Goal: Task Accomplishment & Management: Use online tool/utility

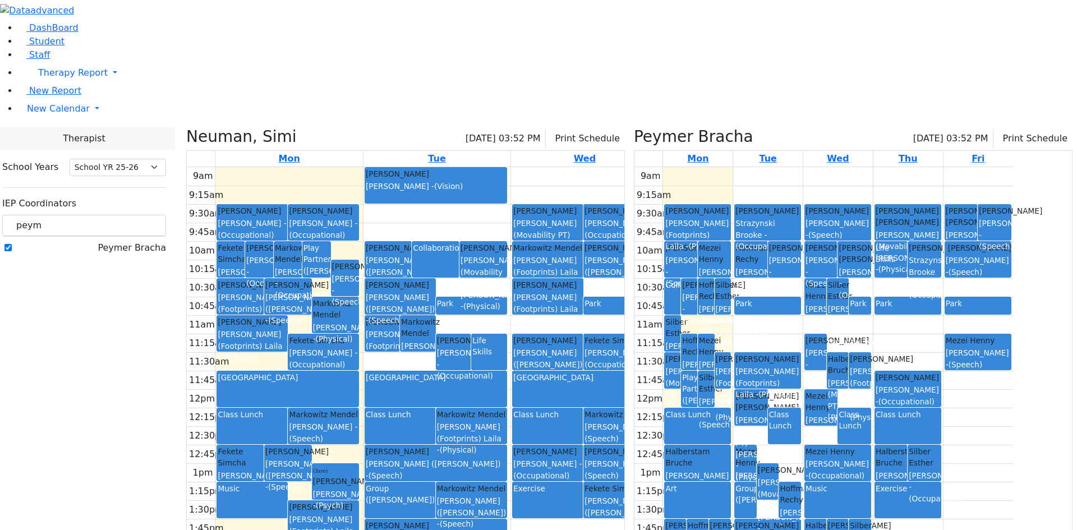
select select "212"
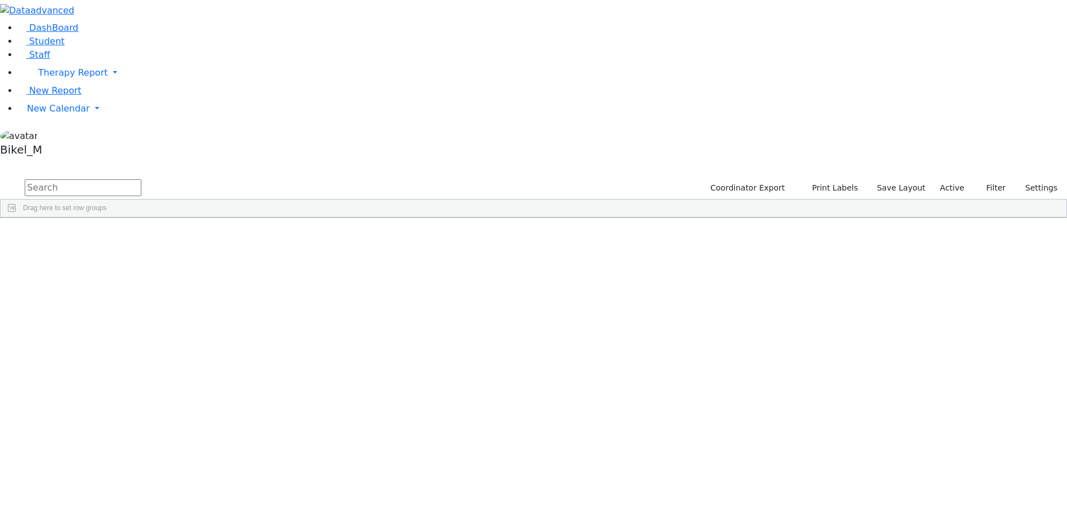
click at [141, 179] on input "text" at bounding box center [83, 187] width 117 height 17
click at [68, 114] on span "New Calendar" at bounding box center [58, 108] width 63 height 11
click at [64, 136] on span "Calendar" at bounding box center [44, 131] width 40 height 11
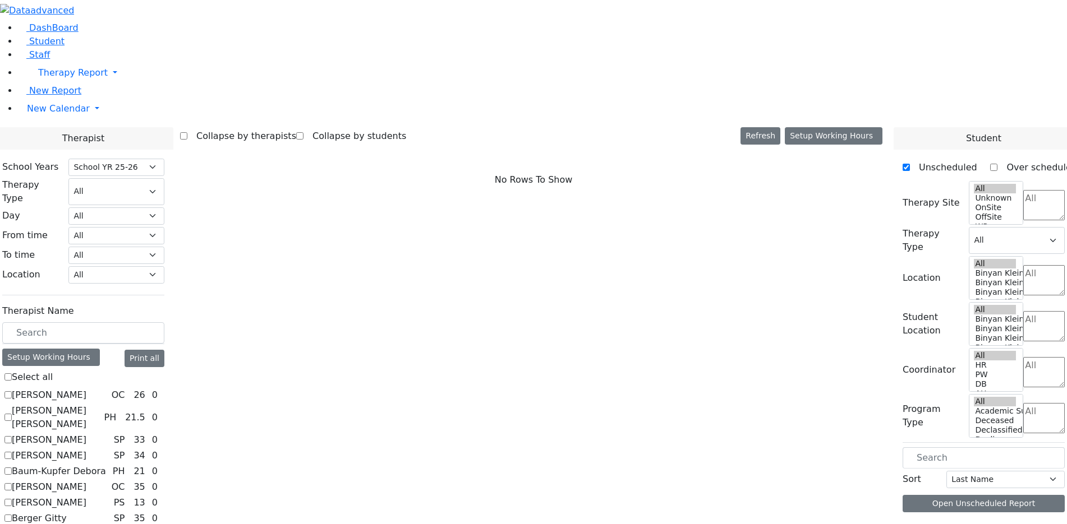
select select "212"
click at [164, 322] on input "text" at bounding box center [83, 332] width 162 height 21
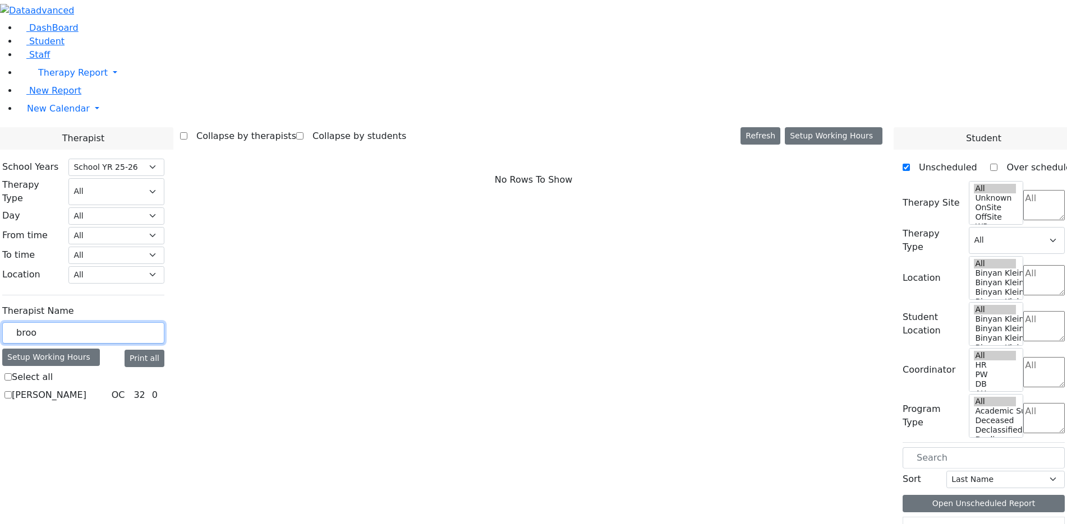
type input "broo"
click at [135, 389] on div "Strazynski Brooke OC 32 0" at bounding box center [83, 395] width 162 height 13
click at [86, 389] on label "Strazynski Brooke" at bounding box center [49, 395] width 75 height 13
click at [12, 391] on input "Strazynski Brooke" at bounding box center [7, 394] width 7 height 7
checkbox input "true"
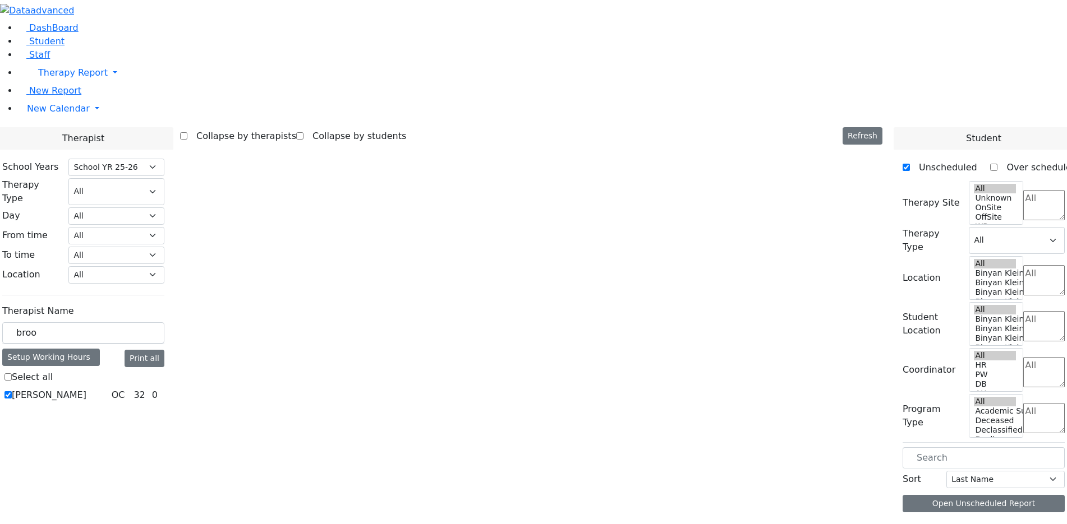
select select "1"
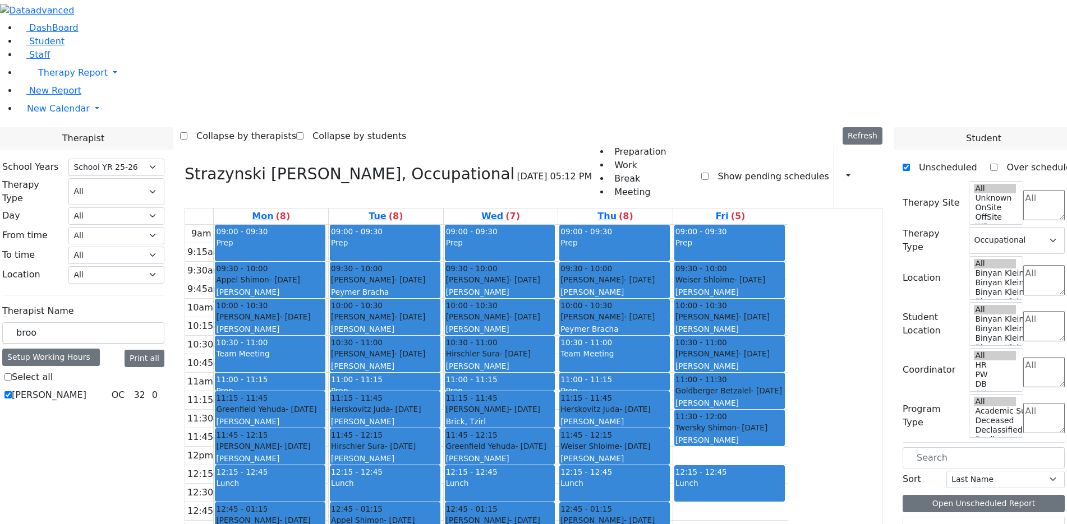
scroll to position [2, 0]
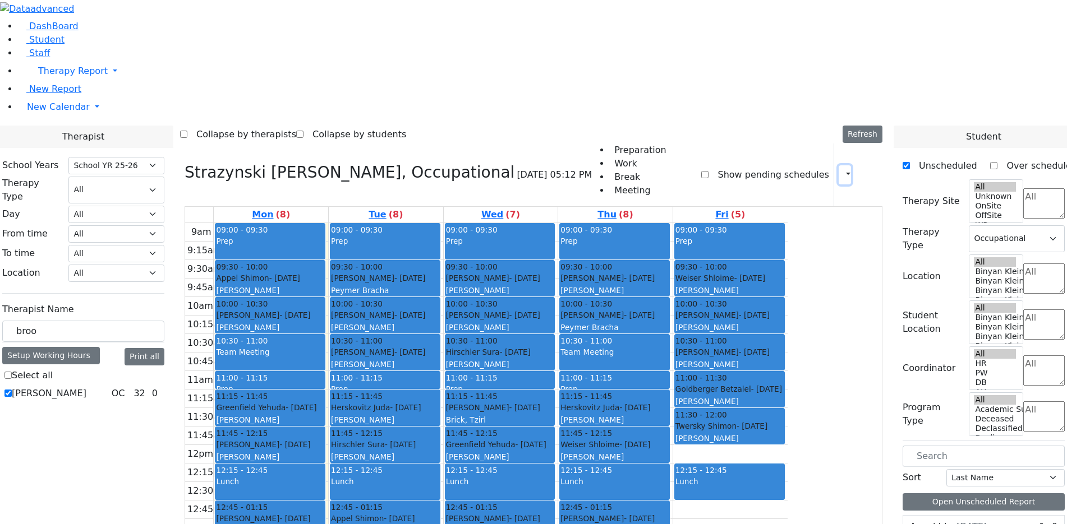
click at [842, 165] on button "button" at bounding box center [844, 174] width 12 height 19
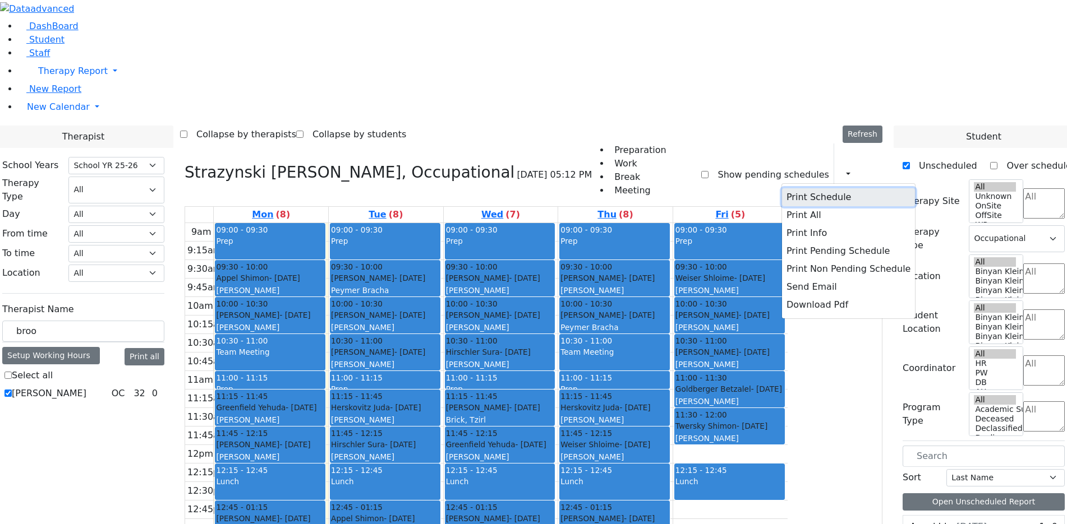
click at [826, 188] on button "Print Schedule" at bounding box center [848, 197] width 133 height 18
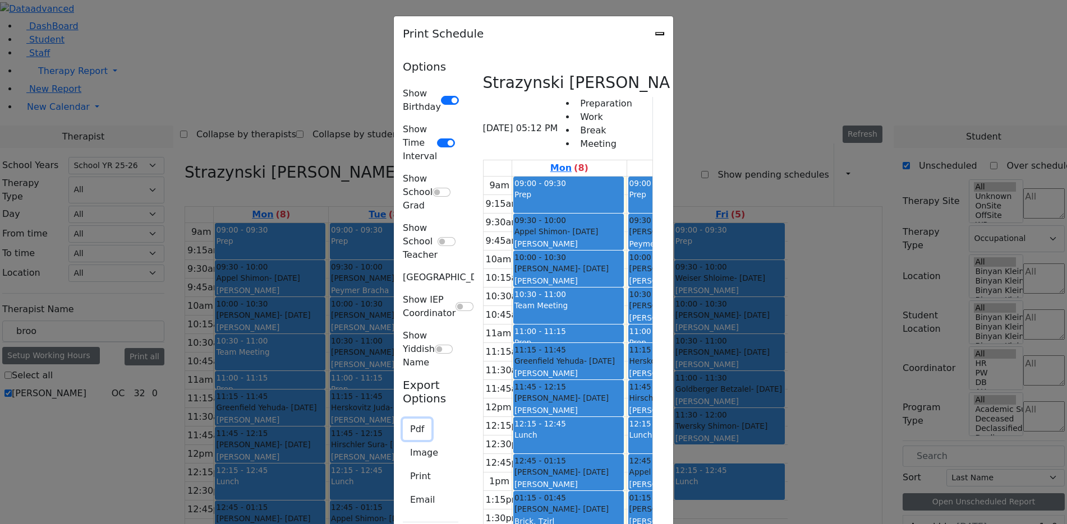
click at [403, 419] on button "Pdf" at bounding box center [417, 429] width 29 height 21
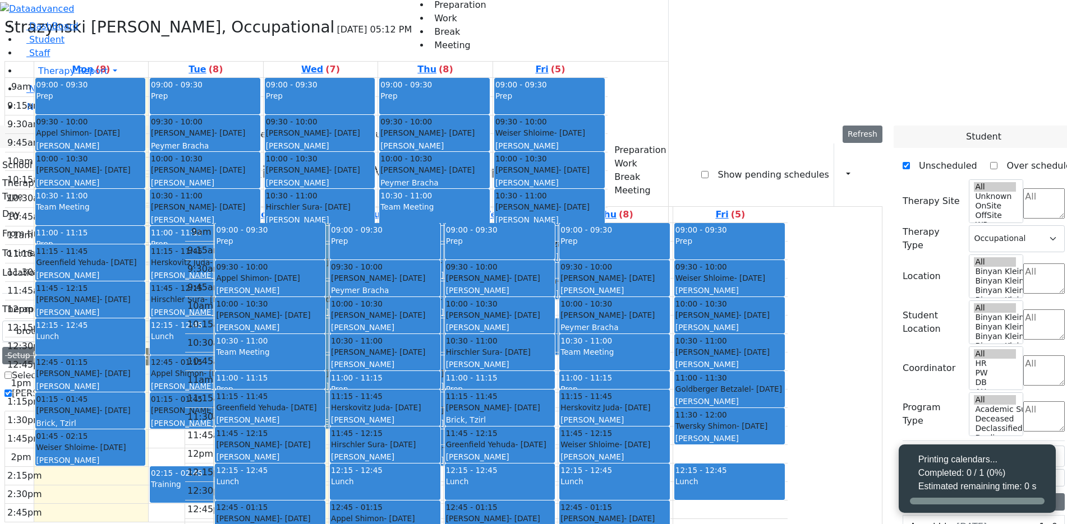
select select "212"
select select "1"
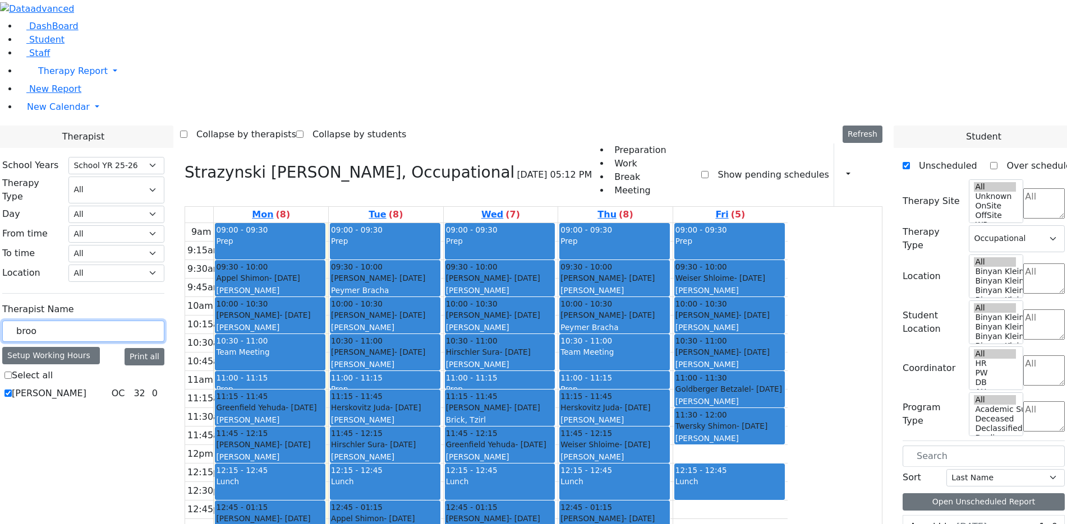
drag, startPoint x: 201, startPoint y: 202, endPoint x: 121, endPoint y: 197, distance: 80.9
type input "mat"
click at [86, 387] on label "Matsri Miriam" at bounding box center [49, 393] width 75 height 13
click at [12, 390] on input "Matsri Miriam" at bounding box center [7, 393] width 7 height 7
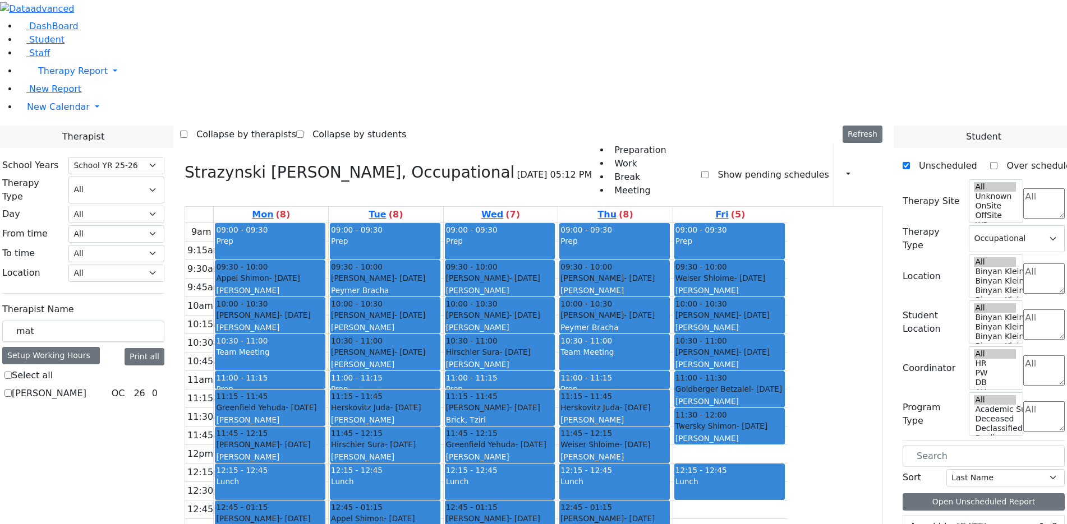
checkbox input "true"
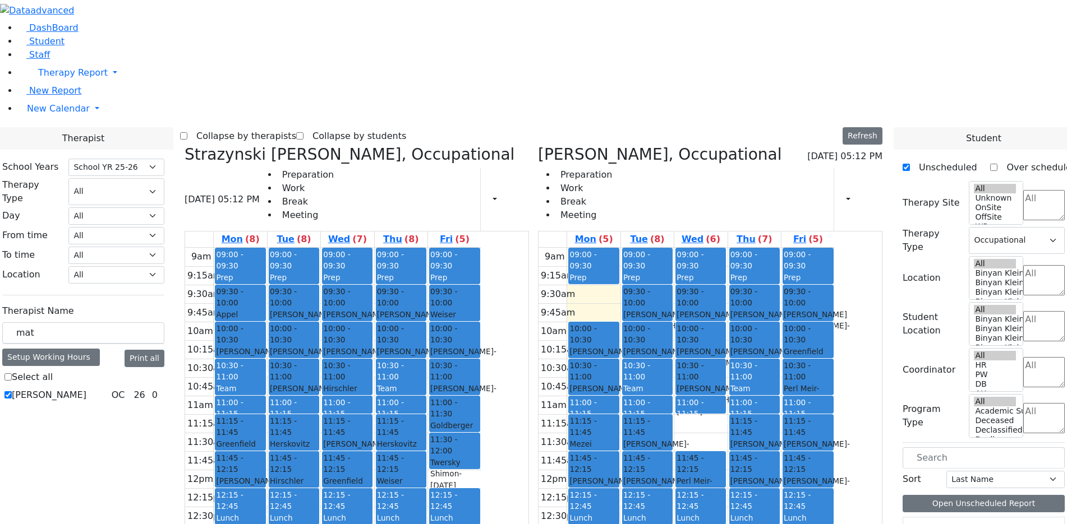
click at [184, 145] on icon at bounding box center [184, 154] width 0 height 19
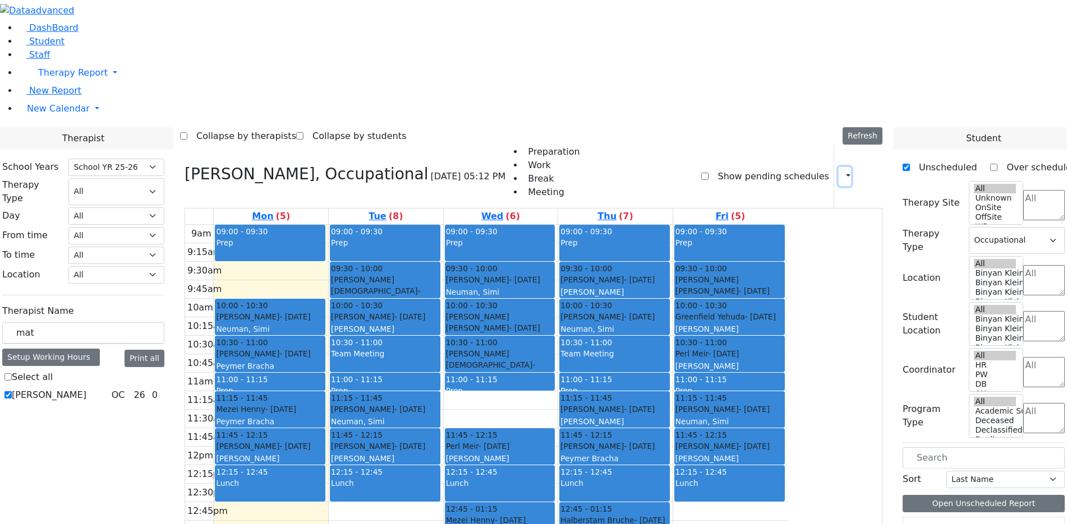
click at [838, 167] on button "button" at bounding box center [844, 176] width 12 height 19
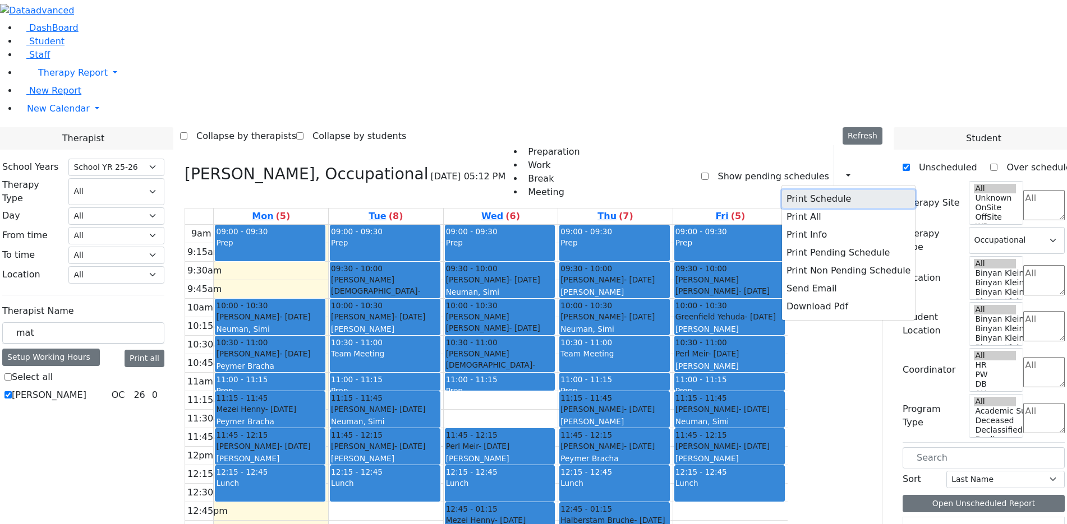
click at [827, 190] on button "Print Schedule" at bounding box center [848, 199] width 133 height 18
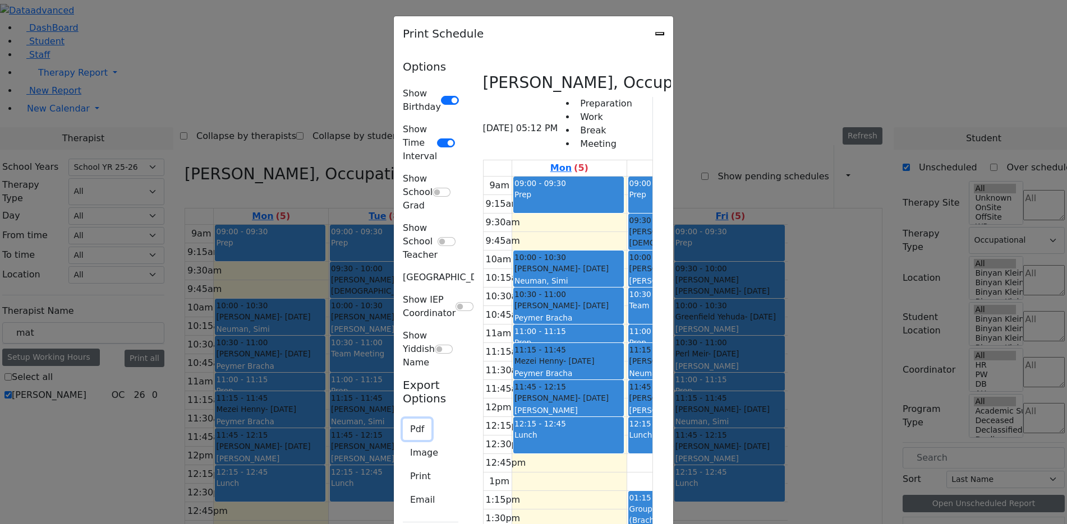
click at [403, 419] on button "Pdf" at bounding box center [417, 429] width 29 height 21
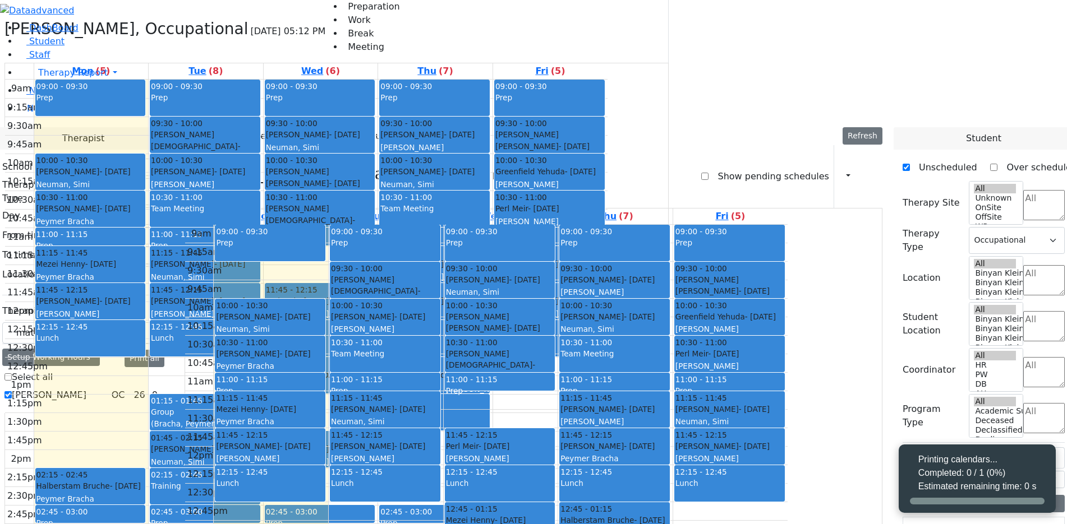
select select "212"
select select "1"
